Goal: Connect with others: Connect with other users

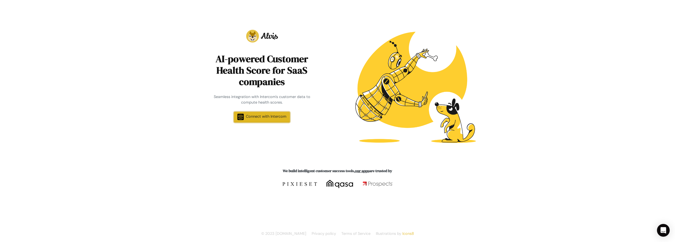
click at [262, 115] on span "Connect with Intercom" at bounding box center [266, 116] width 41 height 5
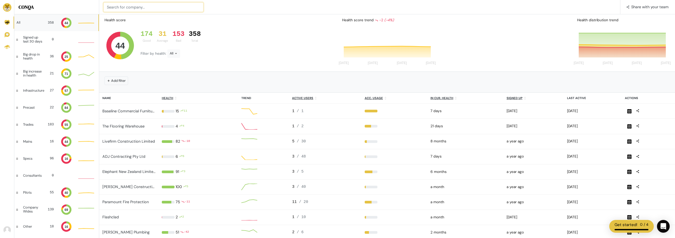
click at [144, 7] on input at bounding box center [153, 7] width 100 height 10
type input "CSNZ"
click at [129, 6] on input at bounding box center [153, 7] width 100 height 10
type input "C"
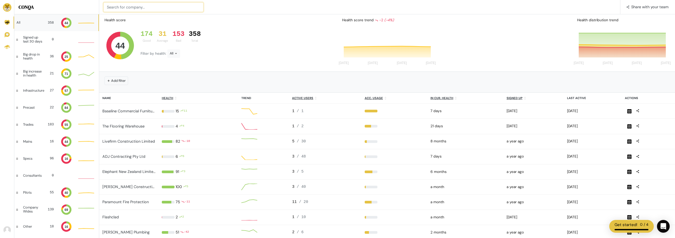
paste input "CSNZ"
drag, startPoint x: 145, startPoint y: 7, endPoint x: 44, endPoint y: 2, distance: 101.4
type input "cadas"
click at [131, 7] on input at bounding box center [153, 7] width 100 height 10
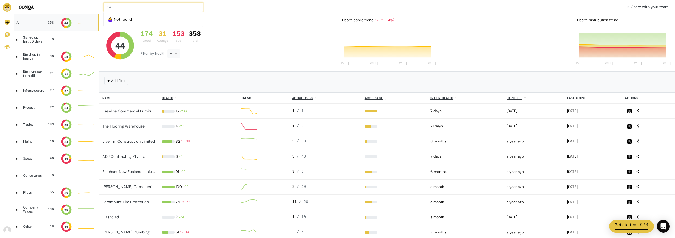
type input "c"
click at [153, 7] on input at bounding box center [153, 7] width 100 height 10
type input "CSNZ"
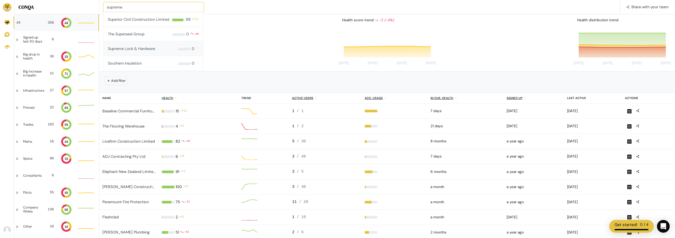
type input "supreme"
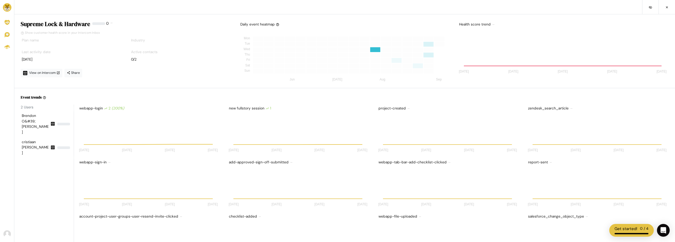
scroll to position [42, 138]
